Goal: Transaction & Acquisition: Book appointment/travel/reservation

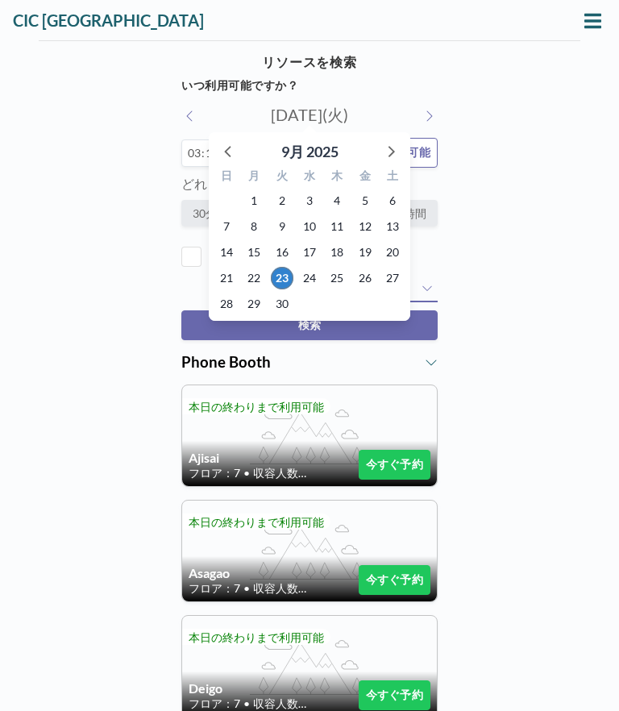
click at [397, 151] on icon at bounding box center [390, 150] width 21 height 21
click at [338, 280] on span "23" at bounding box center [337, 278] width 23 height 23
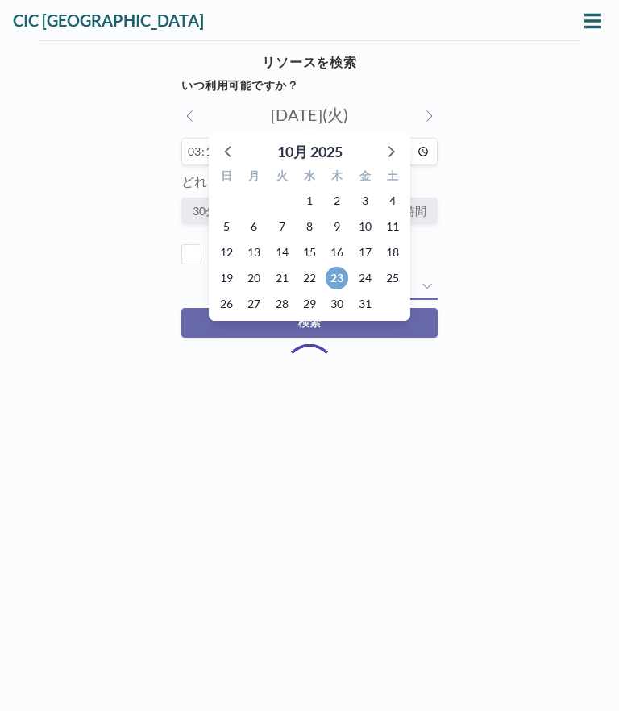
type input "[DATE](木)"
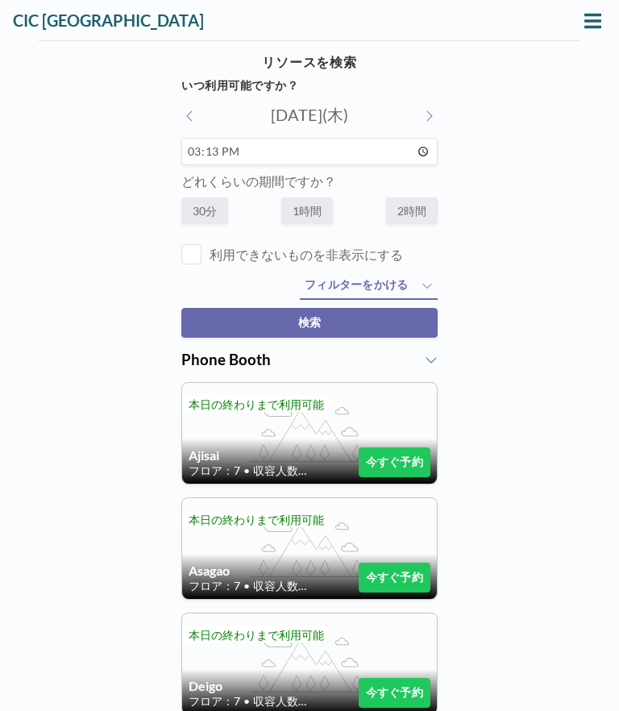
click at [393, 290] on span "フィルターをかける" at bounding box center [357, 284] width 104 height 15
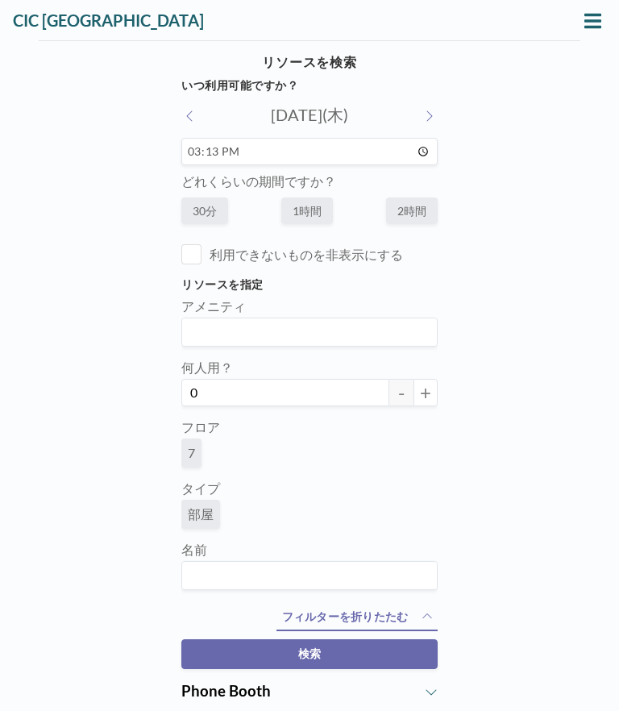
click at [426, 396] on button "+" at bounding box center [425, 392] width 24 height 27
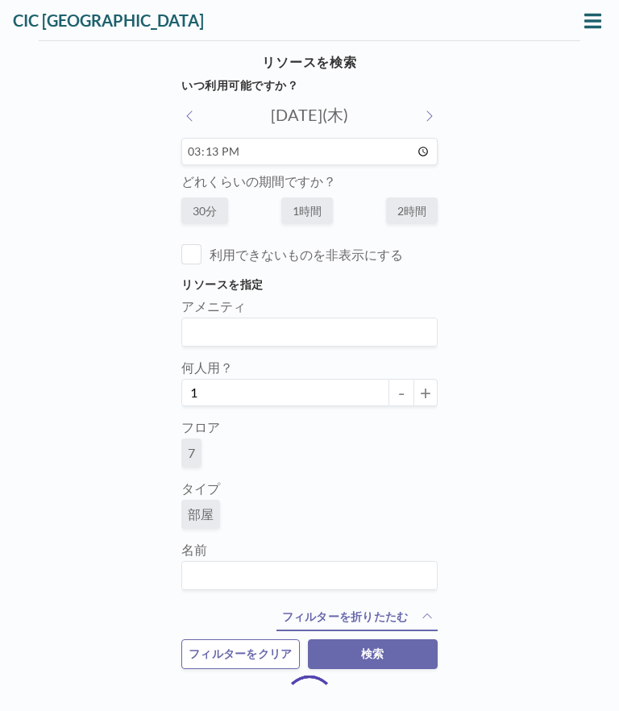
click at [426, 395] on button "+" at bounding box center [425, 392] width 24 height 27
click at [425, 396] on button "+" at bounding box center [425, 392] width 24 height 27
click at [424, 396] on button "+" at bounding box center [425, 392] width 24 height 27
click at [422, 397] on button "+" at bounding box center [425, 392] width 24 height 27
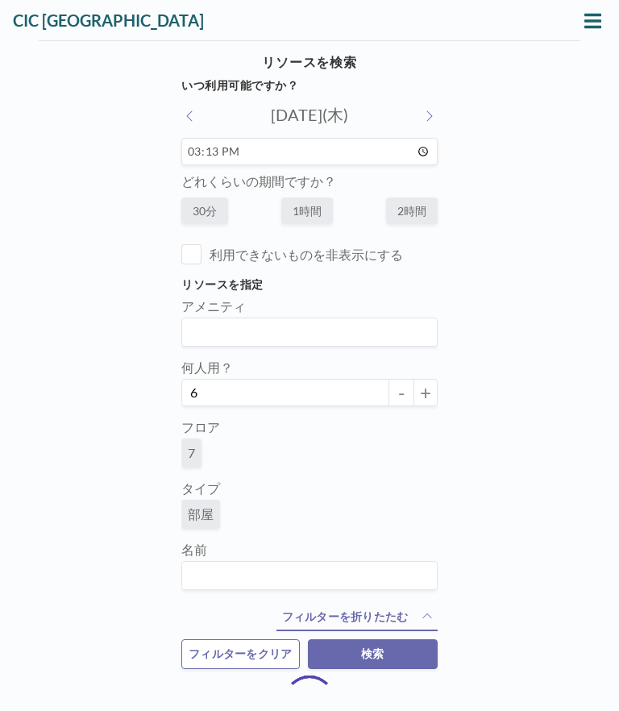
click at [421, 397] on button "+" at bounding box center [425, 392] width 24 height 27
click at [423, 397] on button "+" at bounding box center [425, 392] width 24 height 27
click at [424, 398] on button "+" at bounding box center [425, 392] width 24 height 27
click at [427, 392] on button "+" at bounding box center [425, 392] width 24 height 27
type input "10"
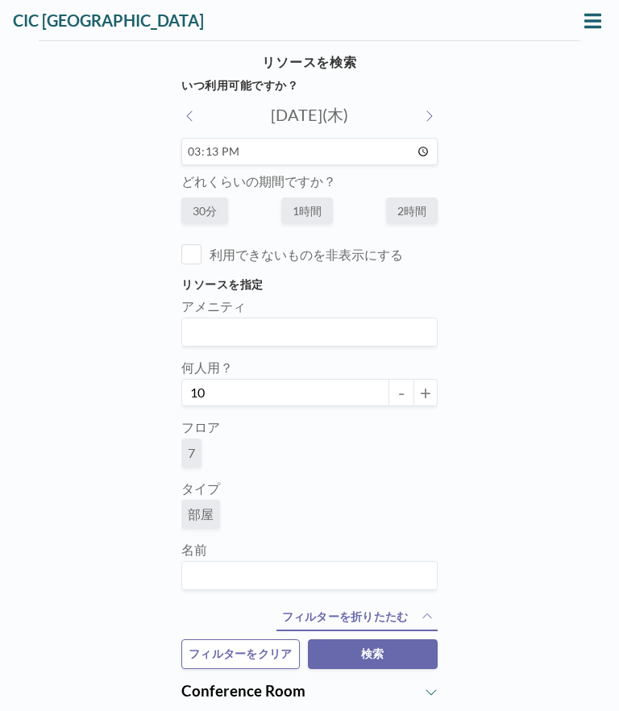
click at [416, 222] on label "2時間" at bounding box center [412, 210] width 52 height 27
radio input "true"
click at [355, 151] on input "15:13" at bounding box center [309, 151] width 256 height 27
type input "15:30"
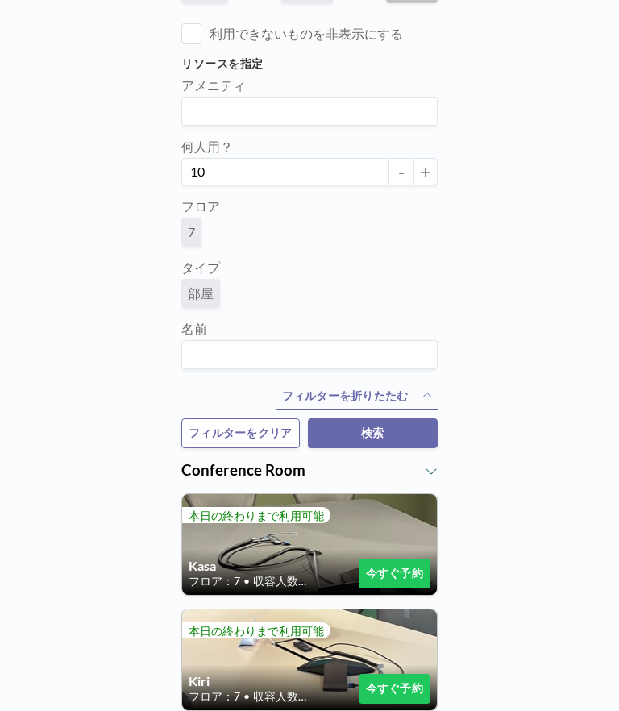
click at [405, 434] on button "検索" at bounding box center [373, 433] width 130 height 30
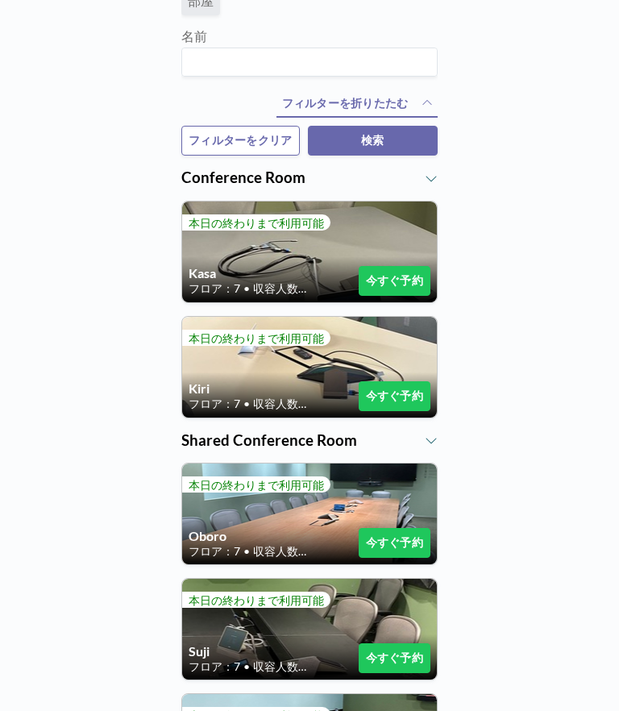
scroll to position [618, 0]
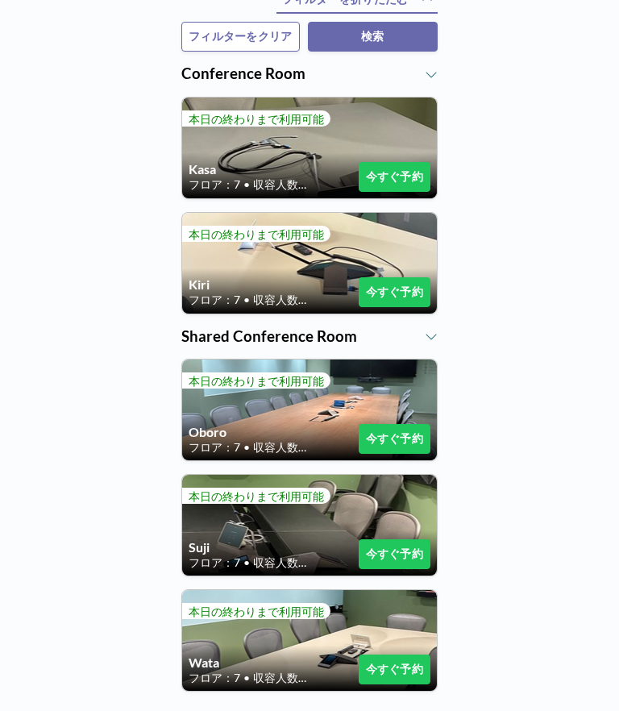
click at [402, 443] on button "今すぐ予約" at bounding box center [395, 439] width 72 height 30
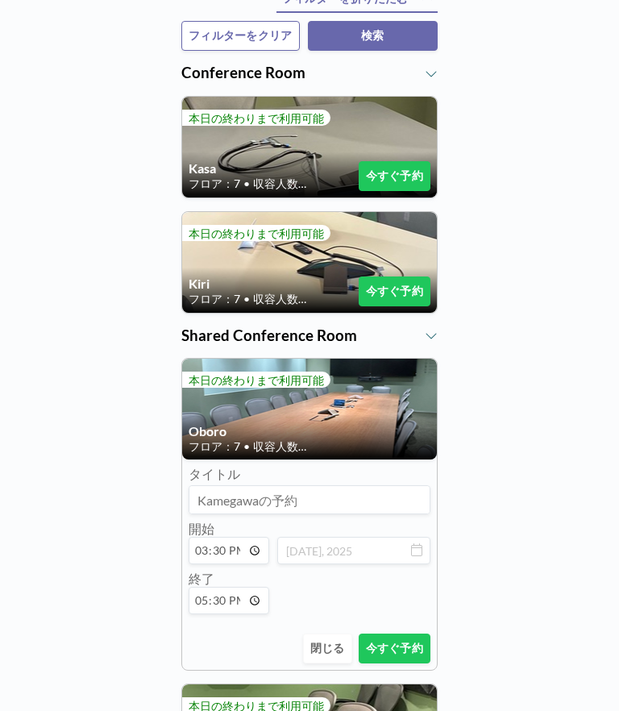
click at [405, 658] on button "今すぐ予約" at bounding box center [395, 648] width 72 height 30
